Goal: Communication & Community: Answer question/provide support

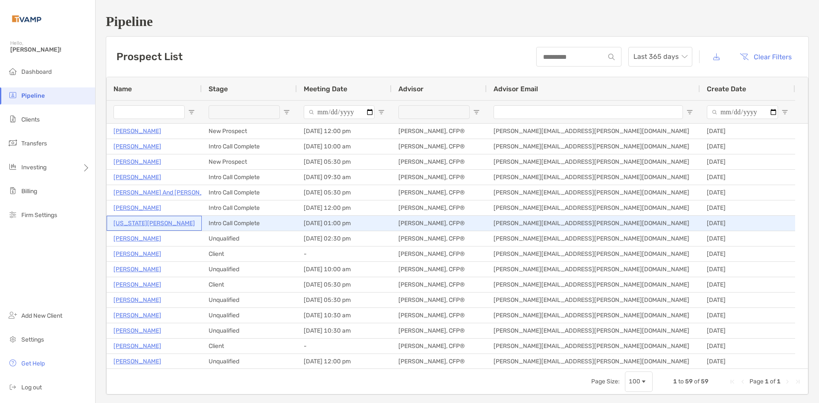
click at [125, 223] on p "[US_STATE][PERSON_NAME]" at bounding box center [153, 223] width 81 height 11
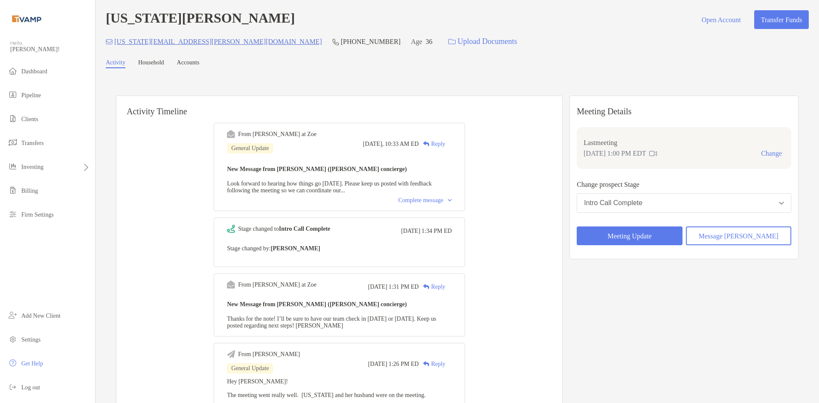
click at [451, 202] on img at bounding box center [450, 200] width 4 height 3
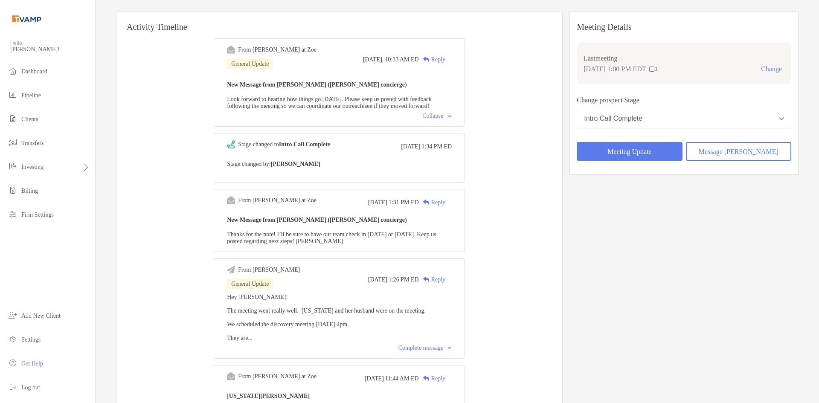
scroll to position [85, 0]
click at [451, 350] on div "Complete message" at bounding box center [424, 347] width 53 height 7
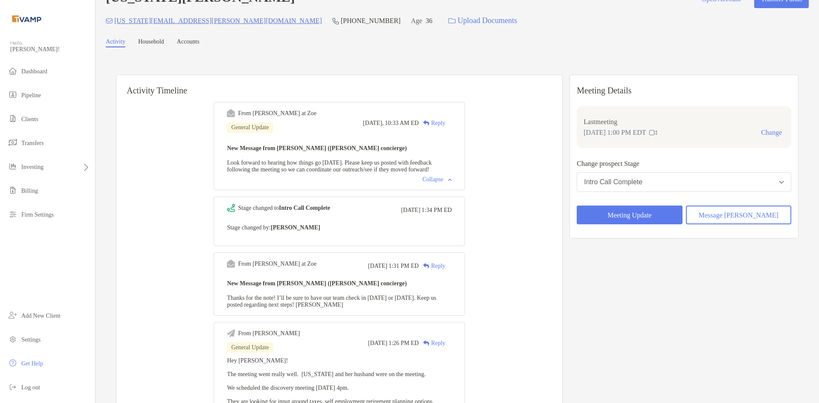
scroll to position [0, 0]
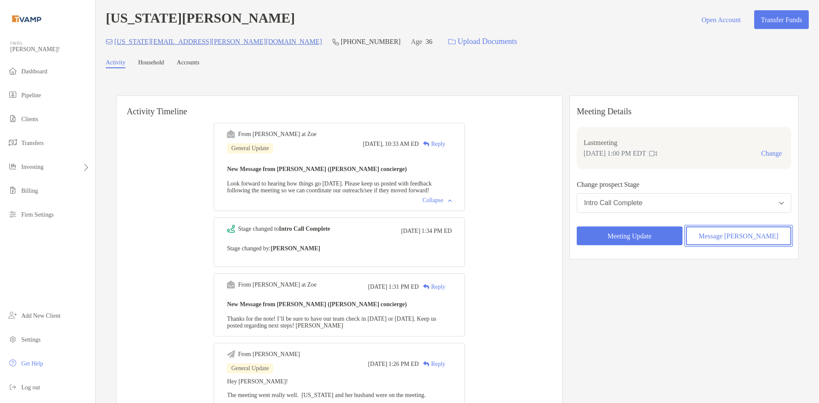
click at [772, 244] on button "Message Zoe" at bounding box center [737, 235] width 105 height 19
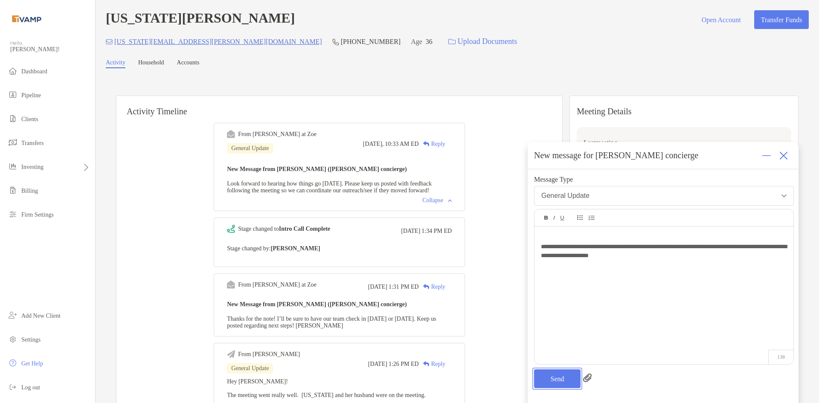
click at [548, 378] on button "Send" at bounding box center [557, 378] width 46 height 19
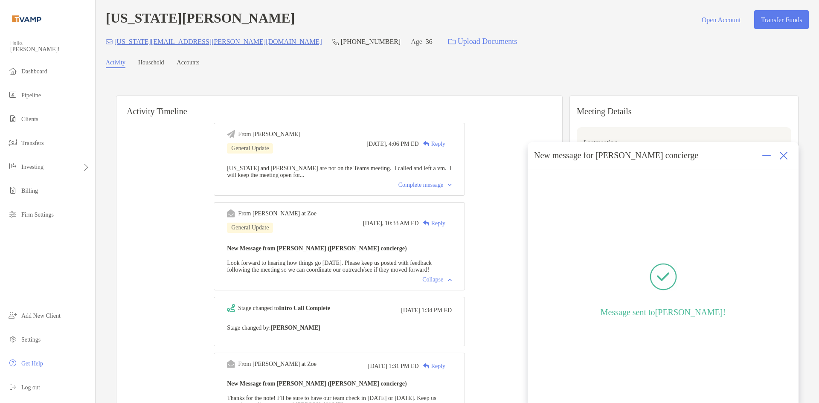
click at [786, 156] on img at bounding box center [783, 155] width 9 height 9
